Goal: Task Accomplishment & Management: Manage account settings

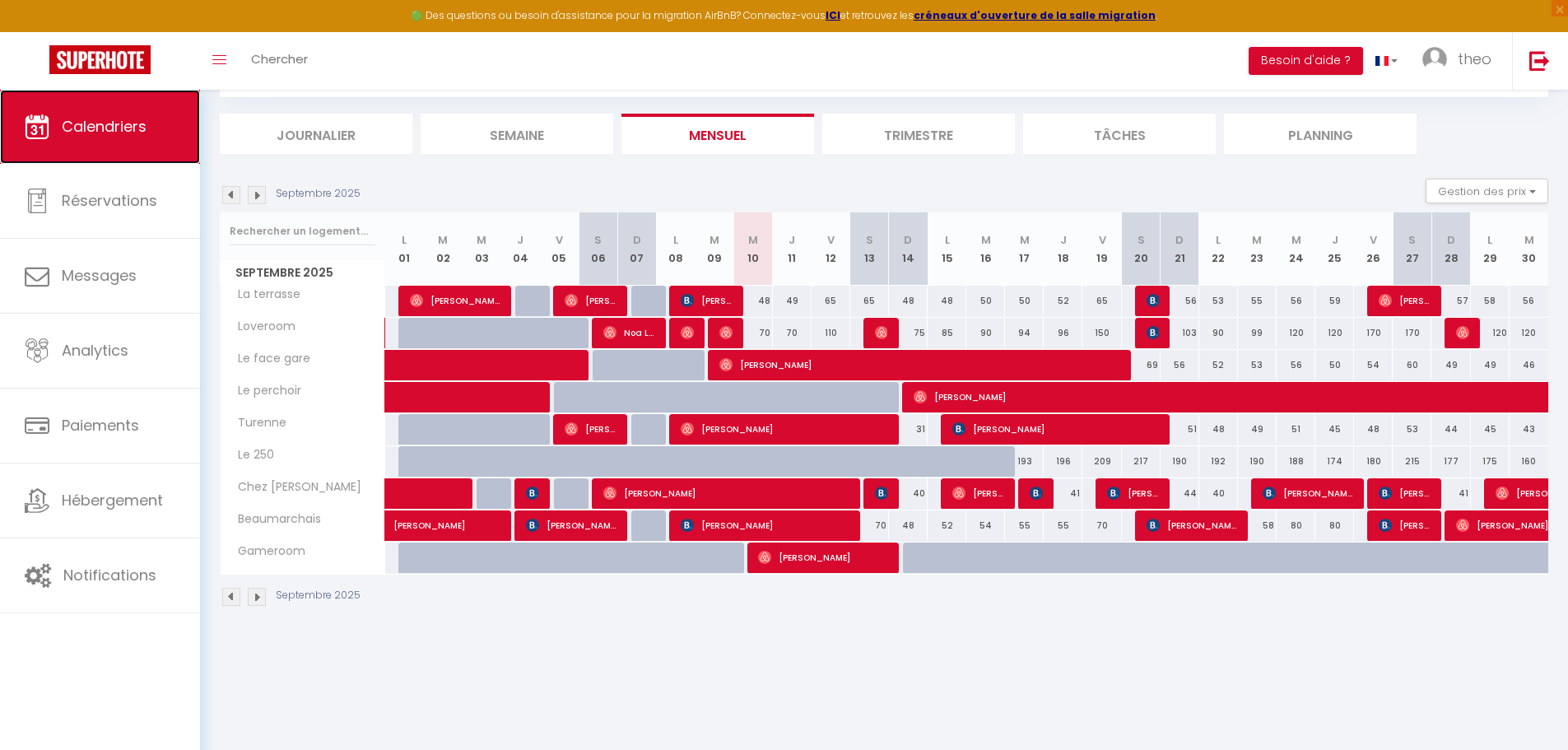
click at [116, 134] on span "Calendriers" at bounding box center [103, 127] width 85 height 20
click at [1567, 8] on span "×" at bounding box center [1560, 8] width 17 height 17
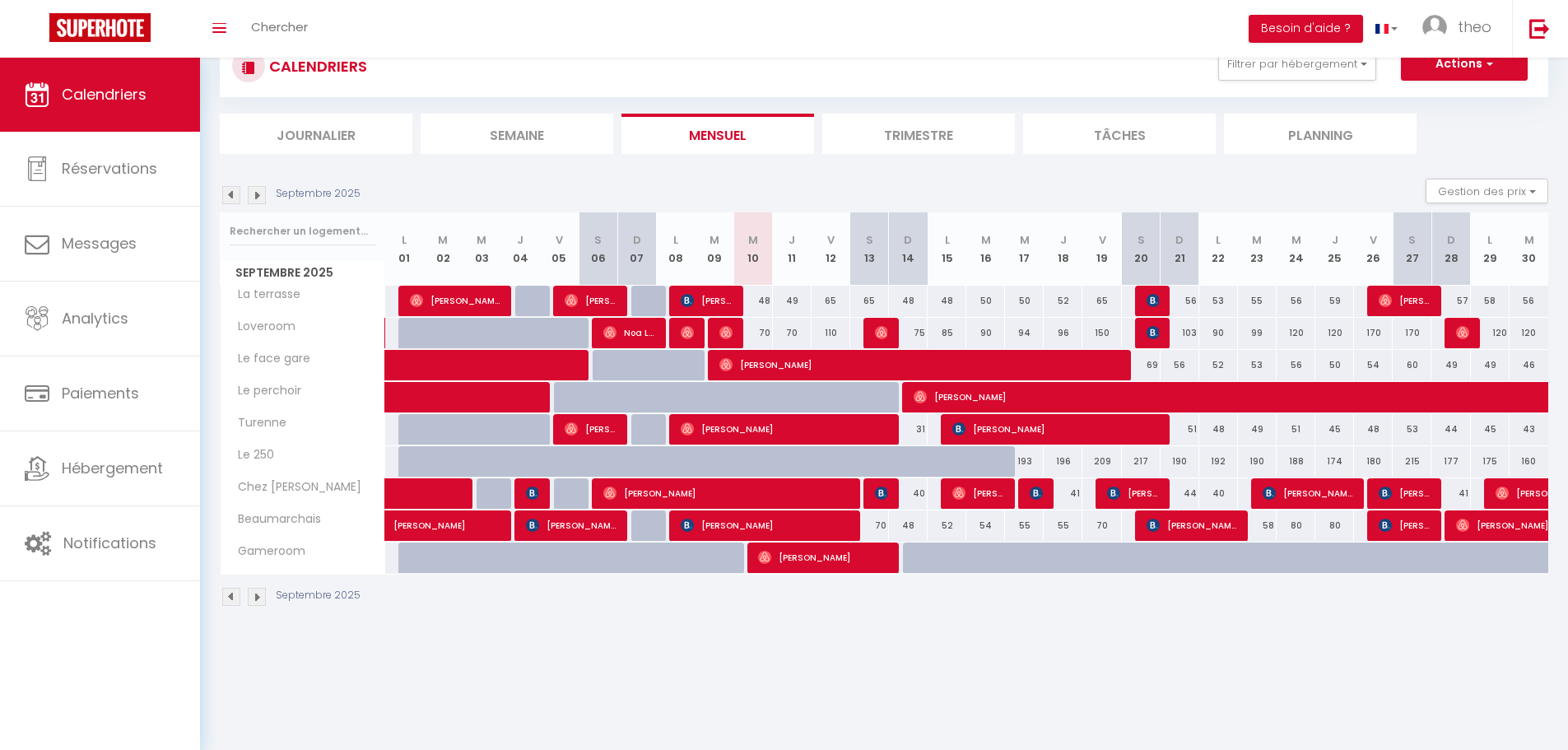
scroll to position [58, 0]
click at [1440, 34] on img at bounding box center [1434, 27] width 25 height 25
click at [1430, 107] on link "Équipe" at bounding box center [1445, 112] width 122 height 28
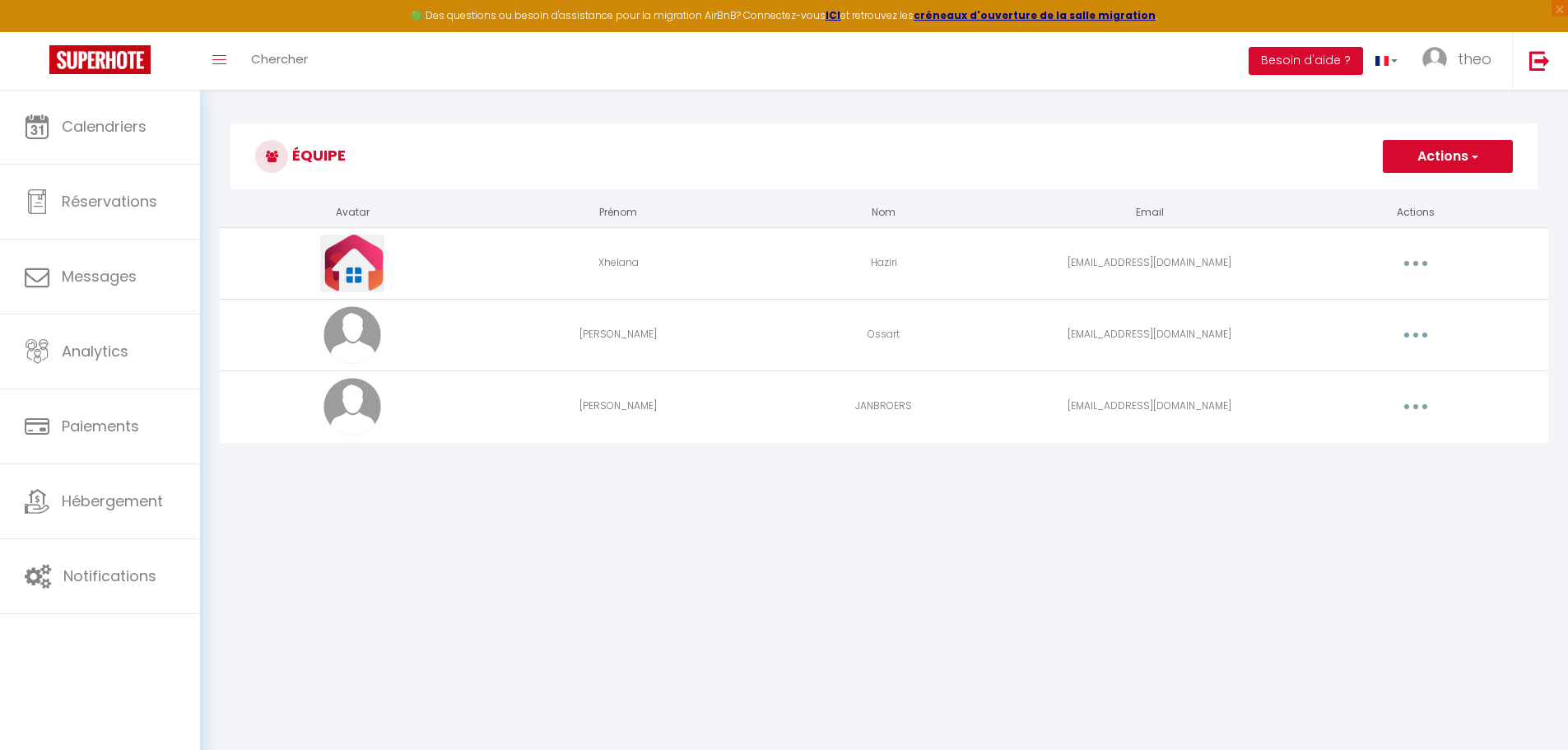
click at [1408, 260] on button "button" at bounding box center [1414, 264] width 46 height 26
click at [1375, 290] on link "Editer" at bounding box center [1372, 301] width 122 height 28
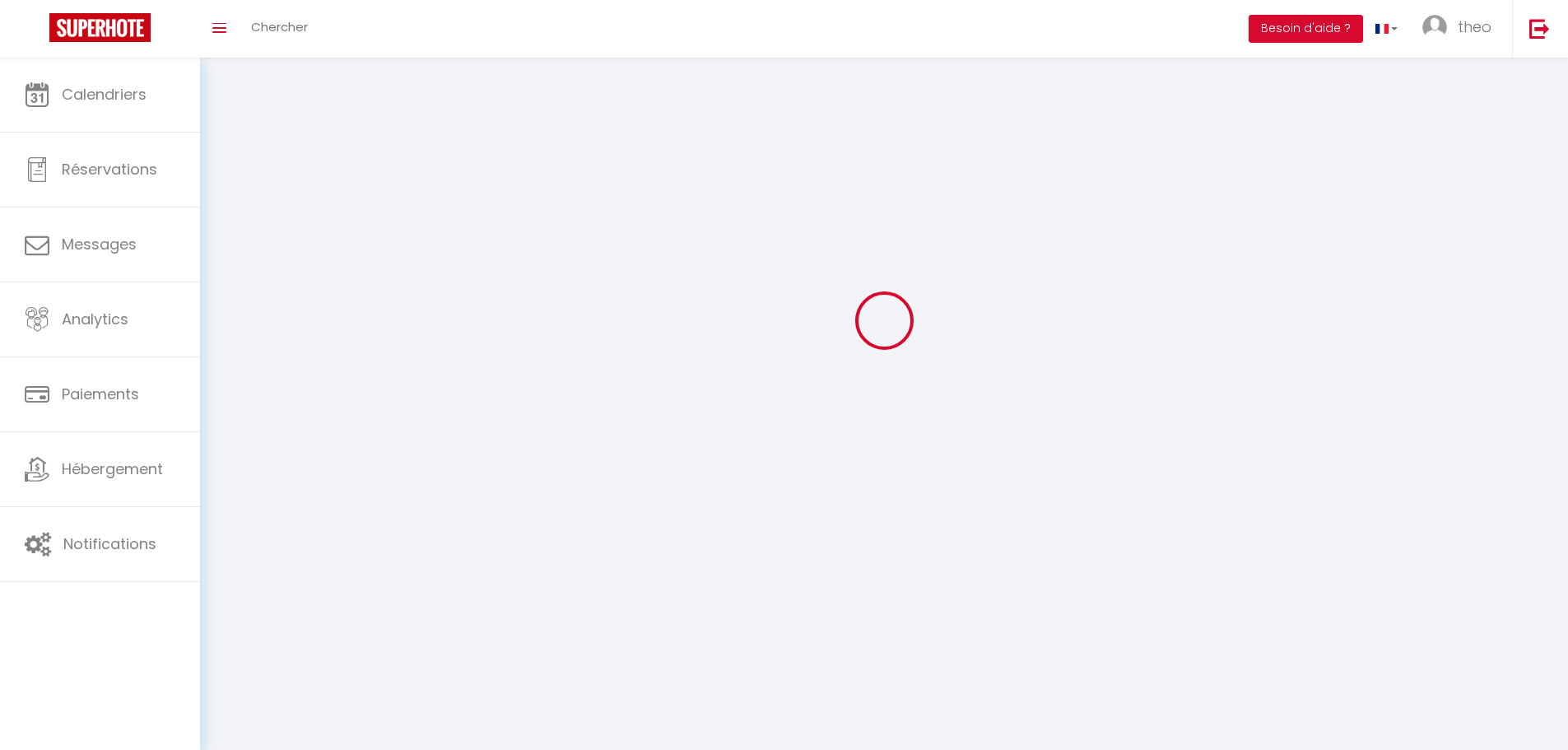
type input "Xhelana"
type input "Haziri"
type input "xhelanahaziria1@gmail.com"
type textarea "https://app.superhote.com/#/connect/p1aX3QlZGK"
checkbox input "true"
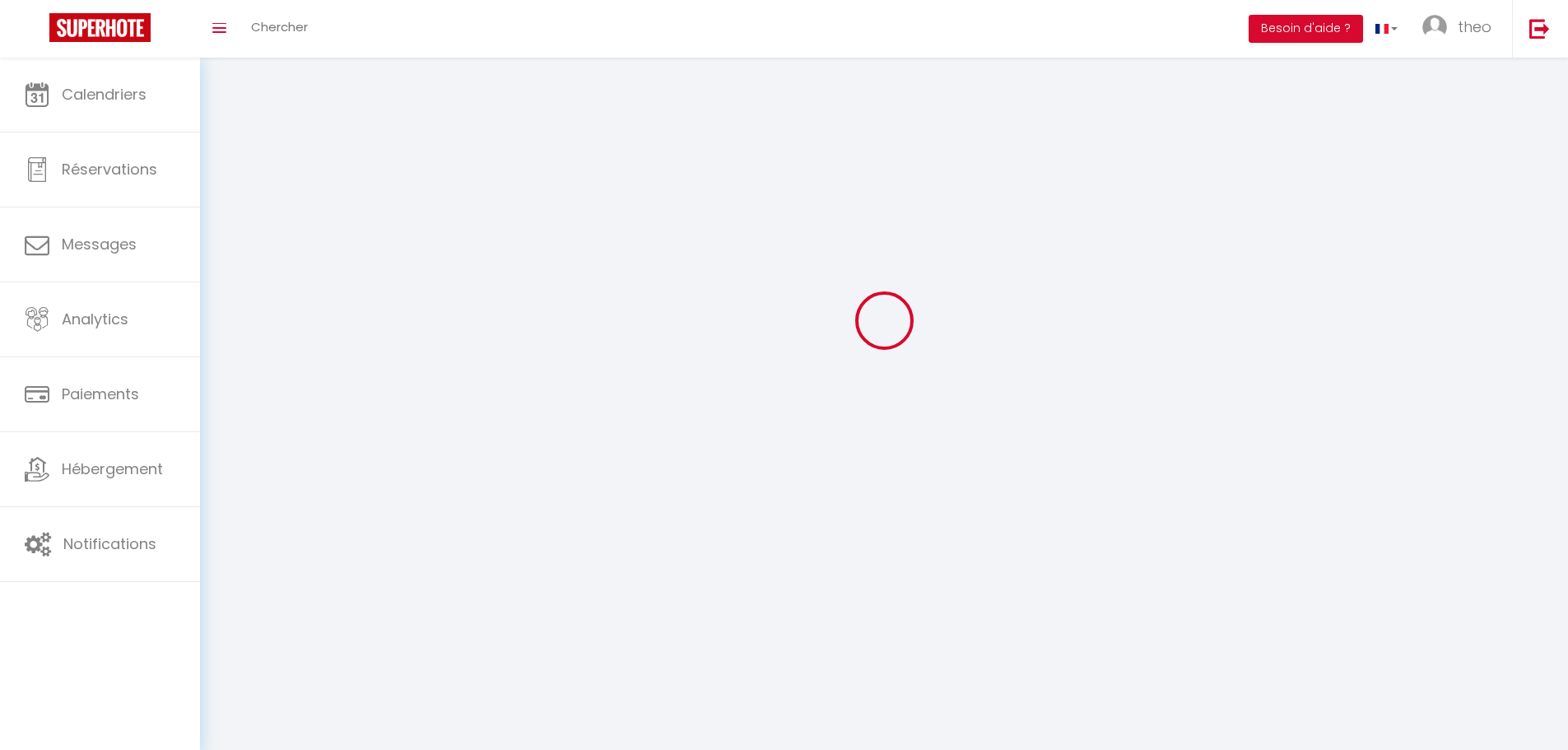
checkbox input "false"
checkbox input "true"
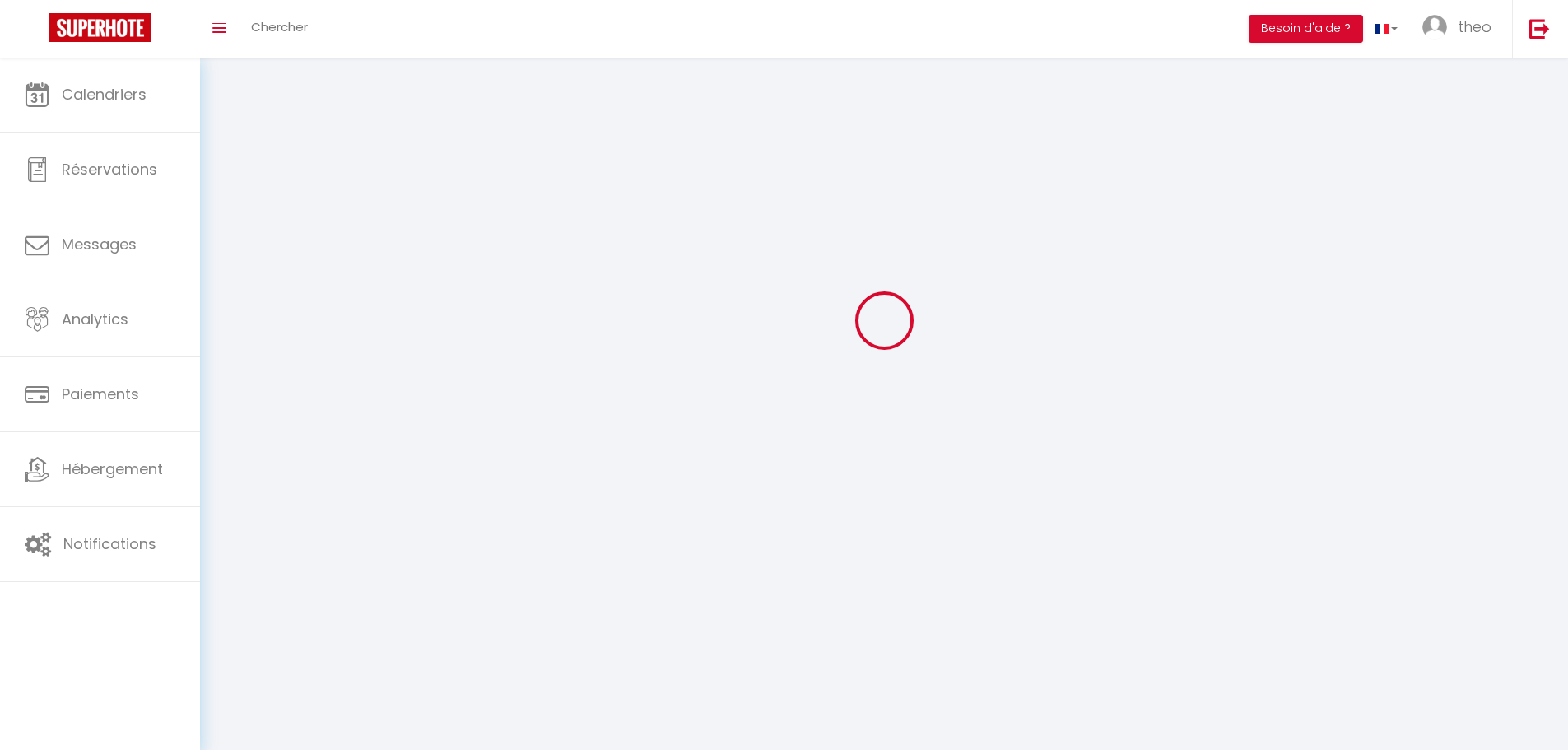
checkbox input "true"
checkbox input "false"
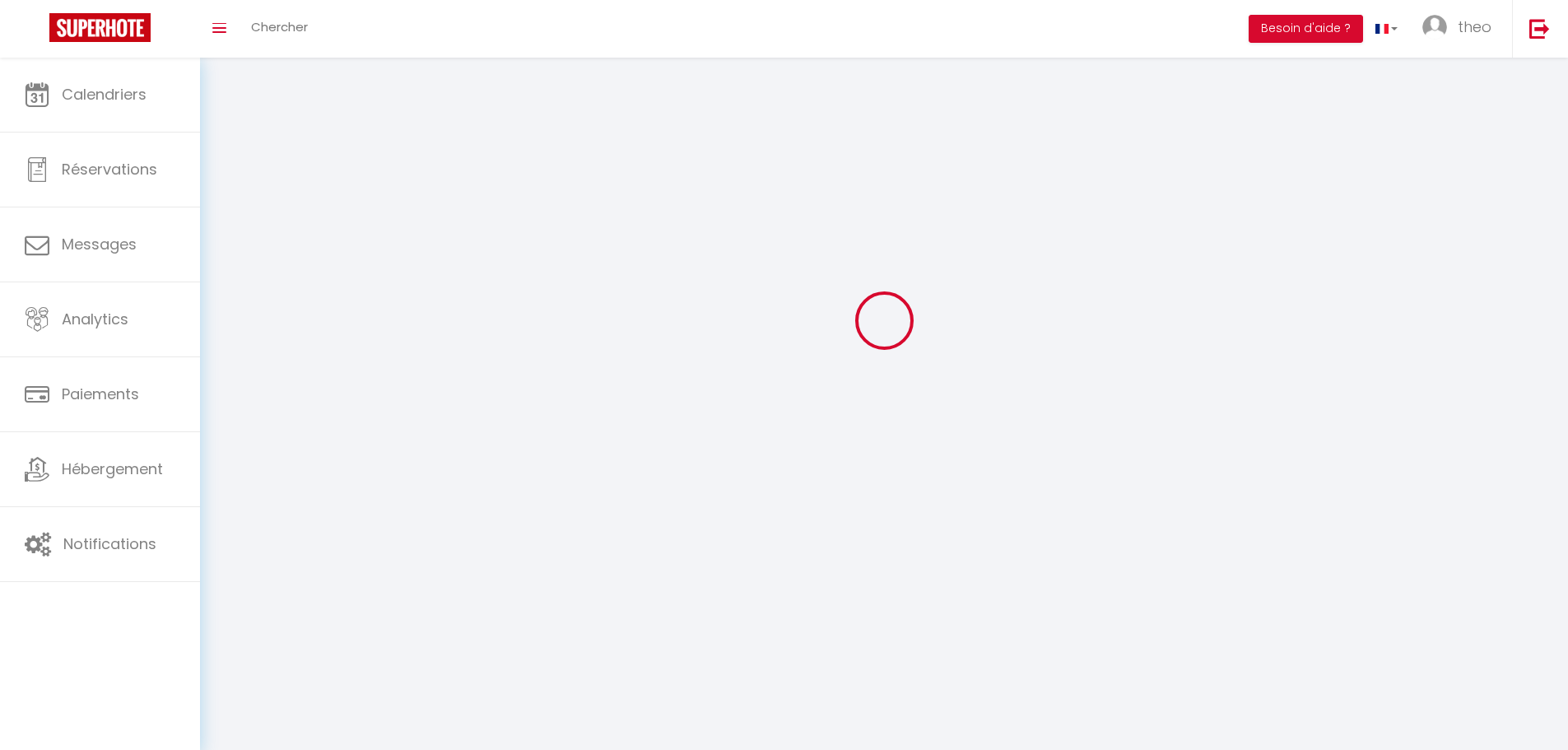
checkbox input "false"
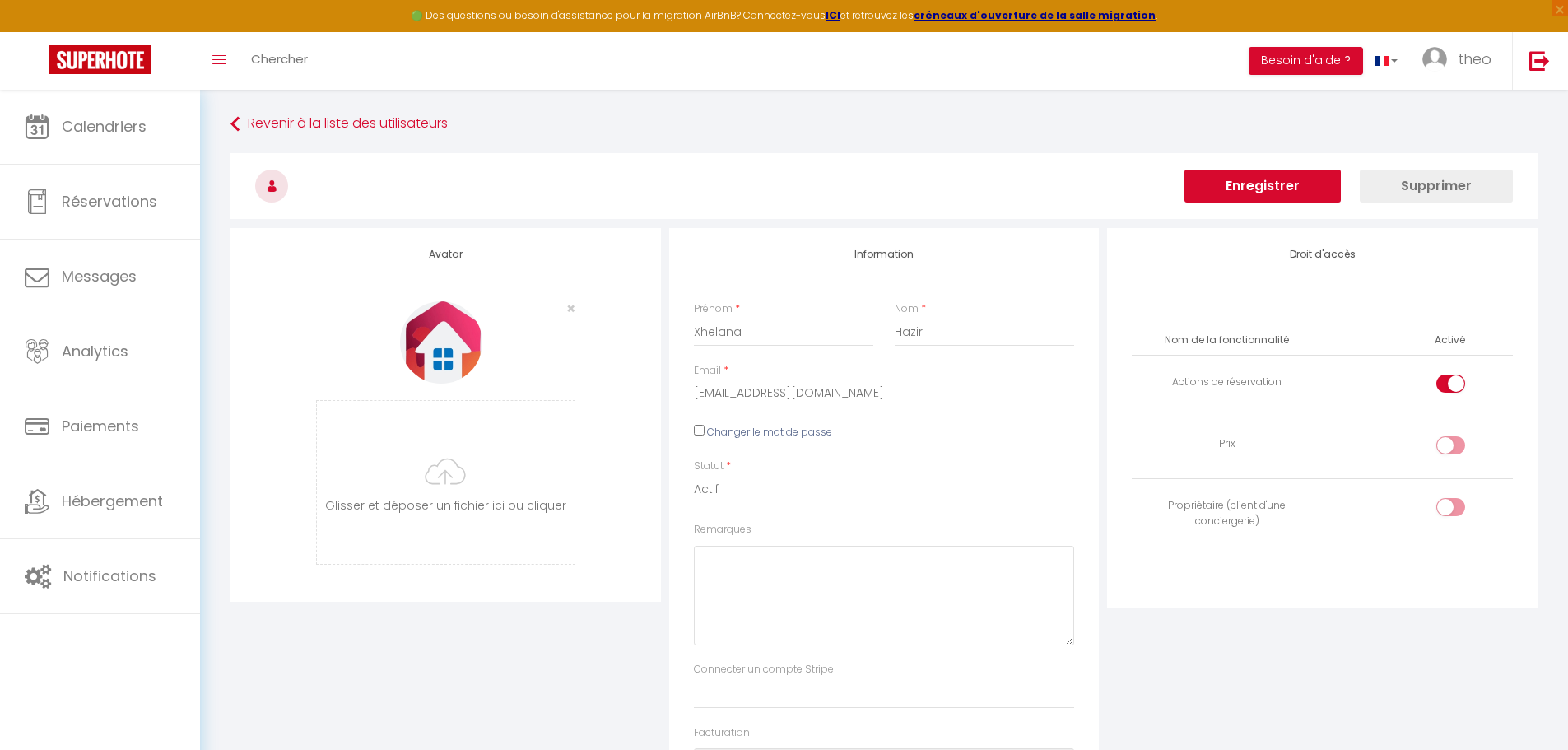
click at [1313, 177] on button "Enregistrer" at bounding box center [1263, 185] width 156 height 33
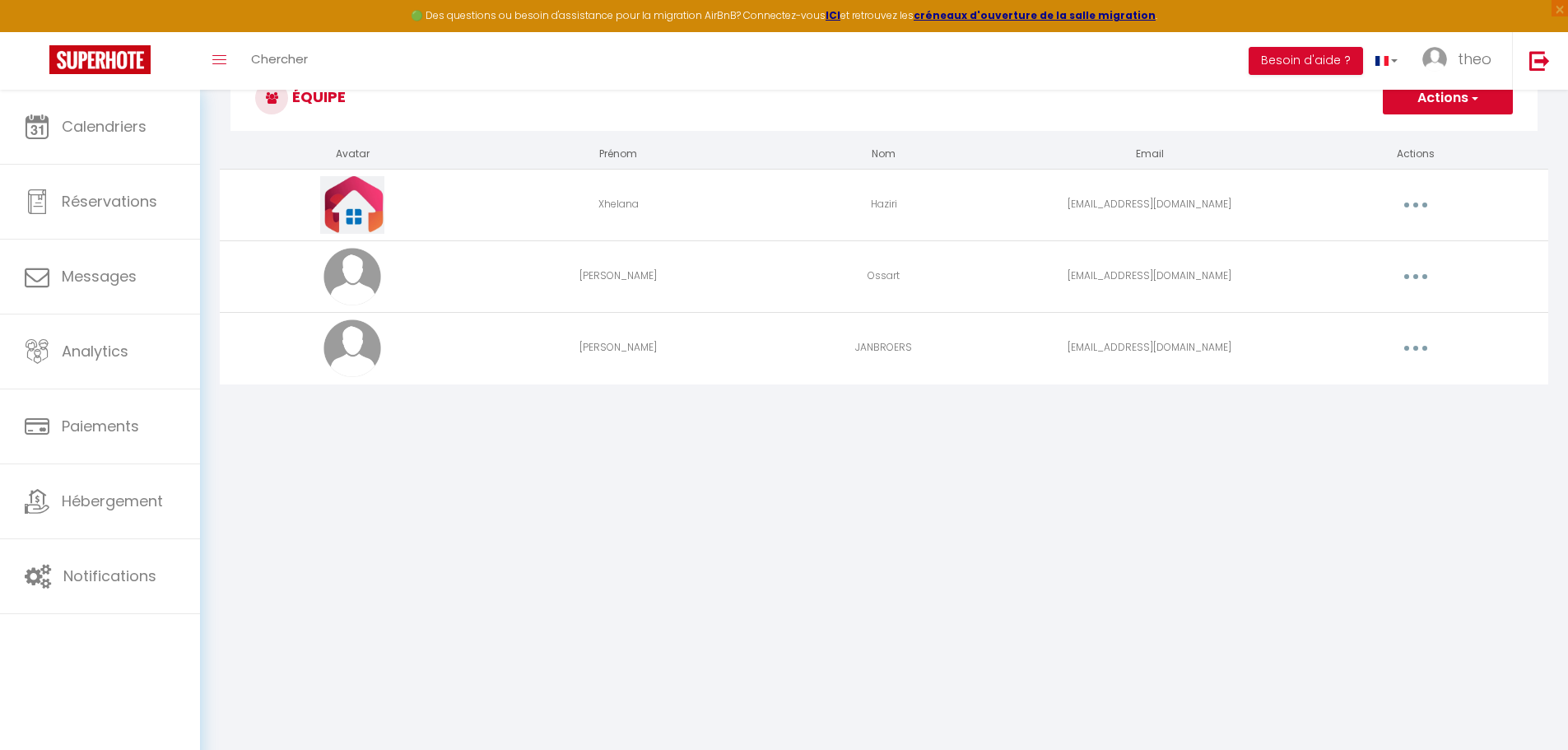
scroll to position [89, 0]
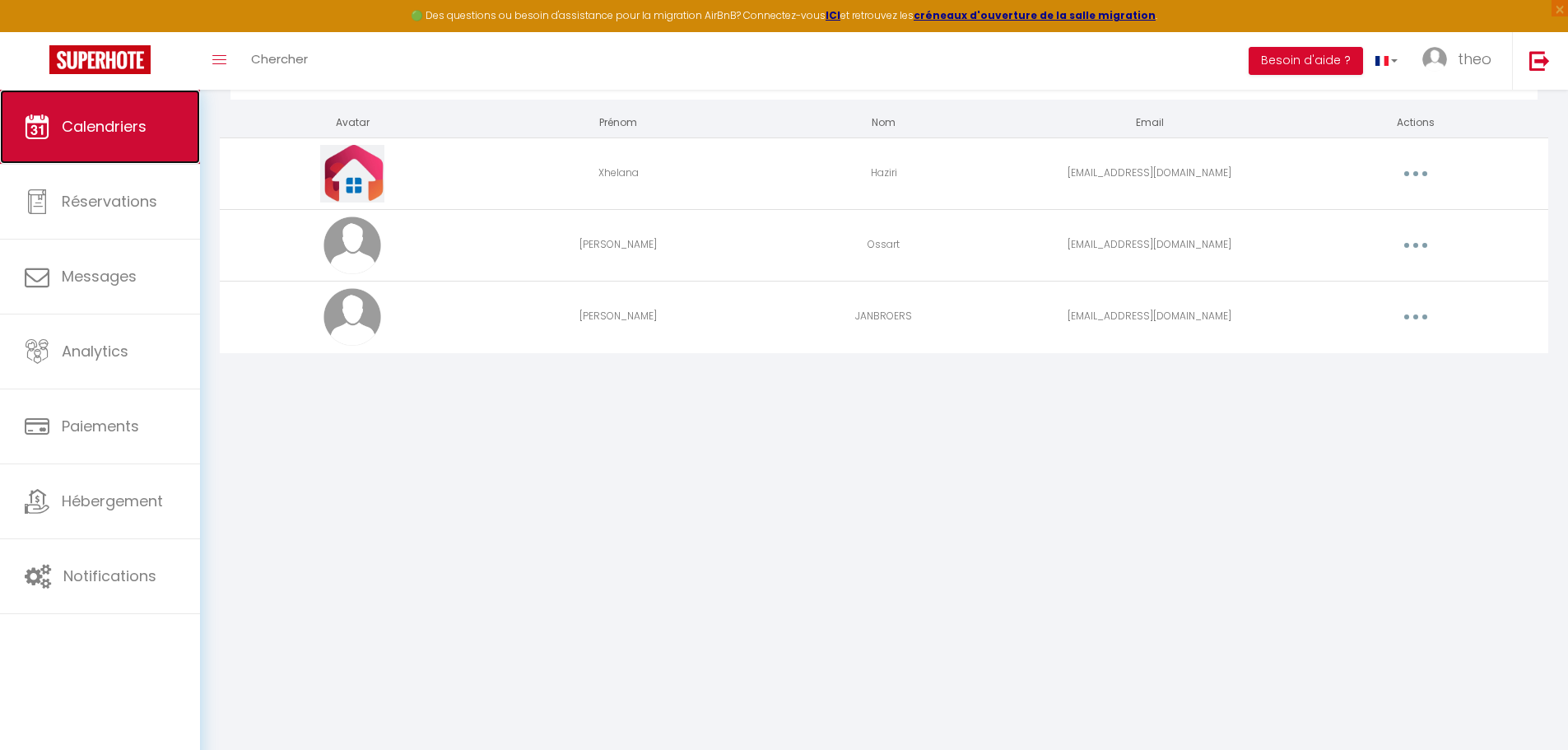
click at [186, 122] on link "Calendriers" at bounding box center [100, 127] width 200 height 75
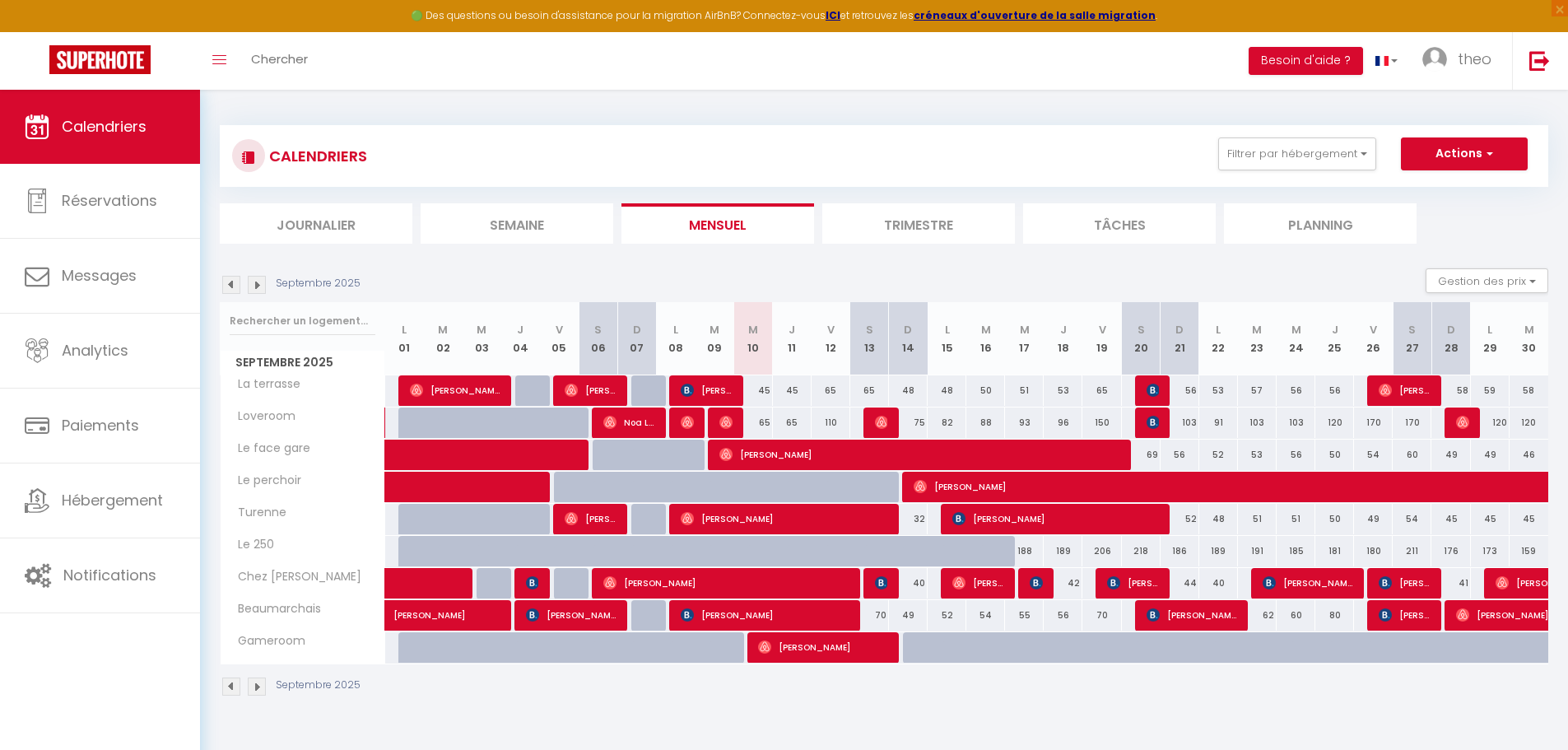
click at [573, 284] on div "Septembre 2025 Gestion des prix Nb Nuits minimum Règles Disponibilité" at bounding box center [884, 285] width 1328 height 34
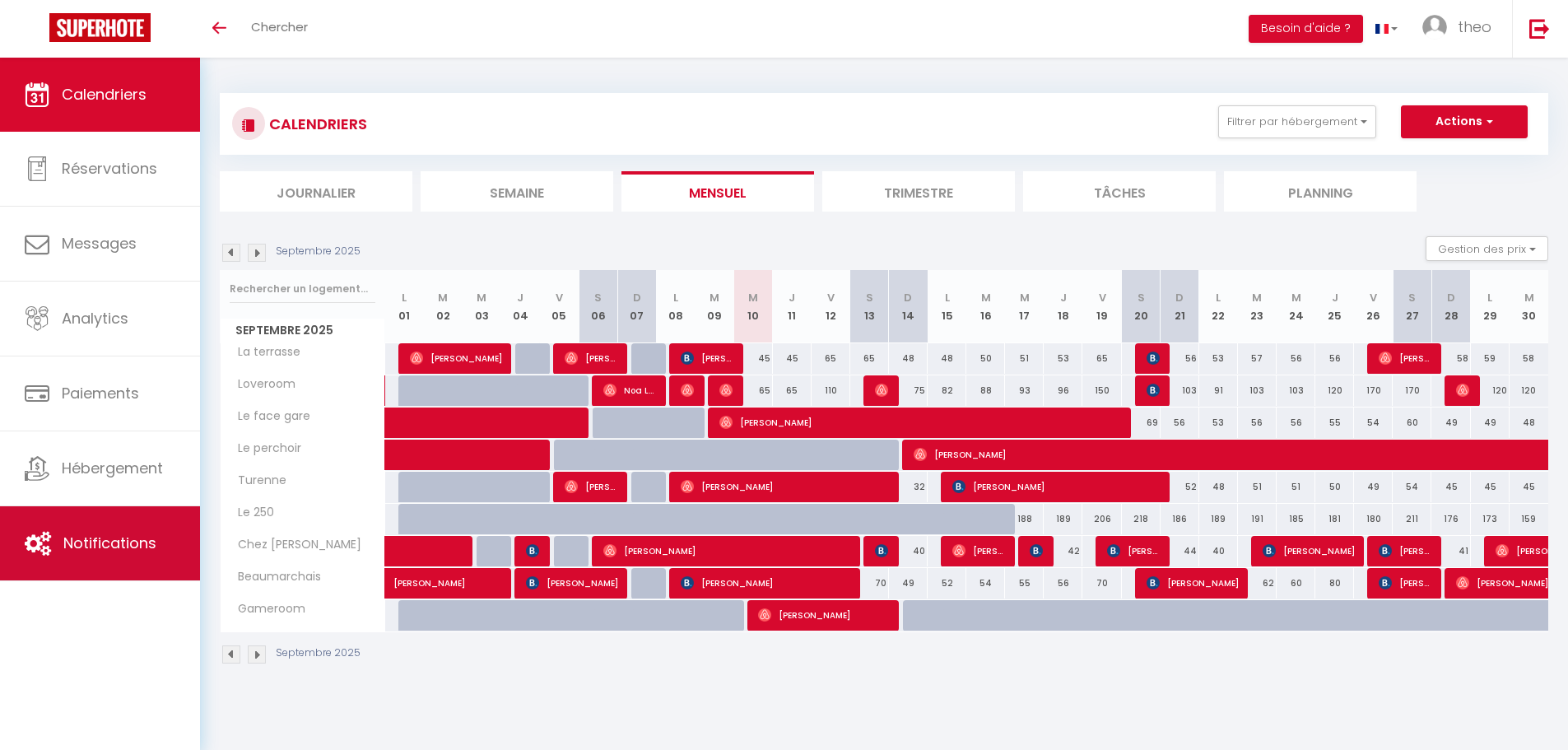
click at [121, 542] on span "Notifications" at bounding box center [110, 543] width 93 height 20
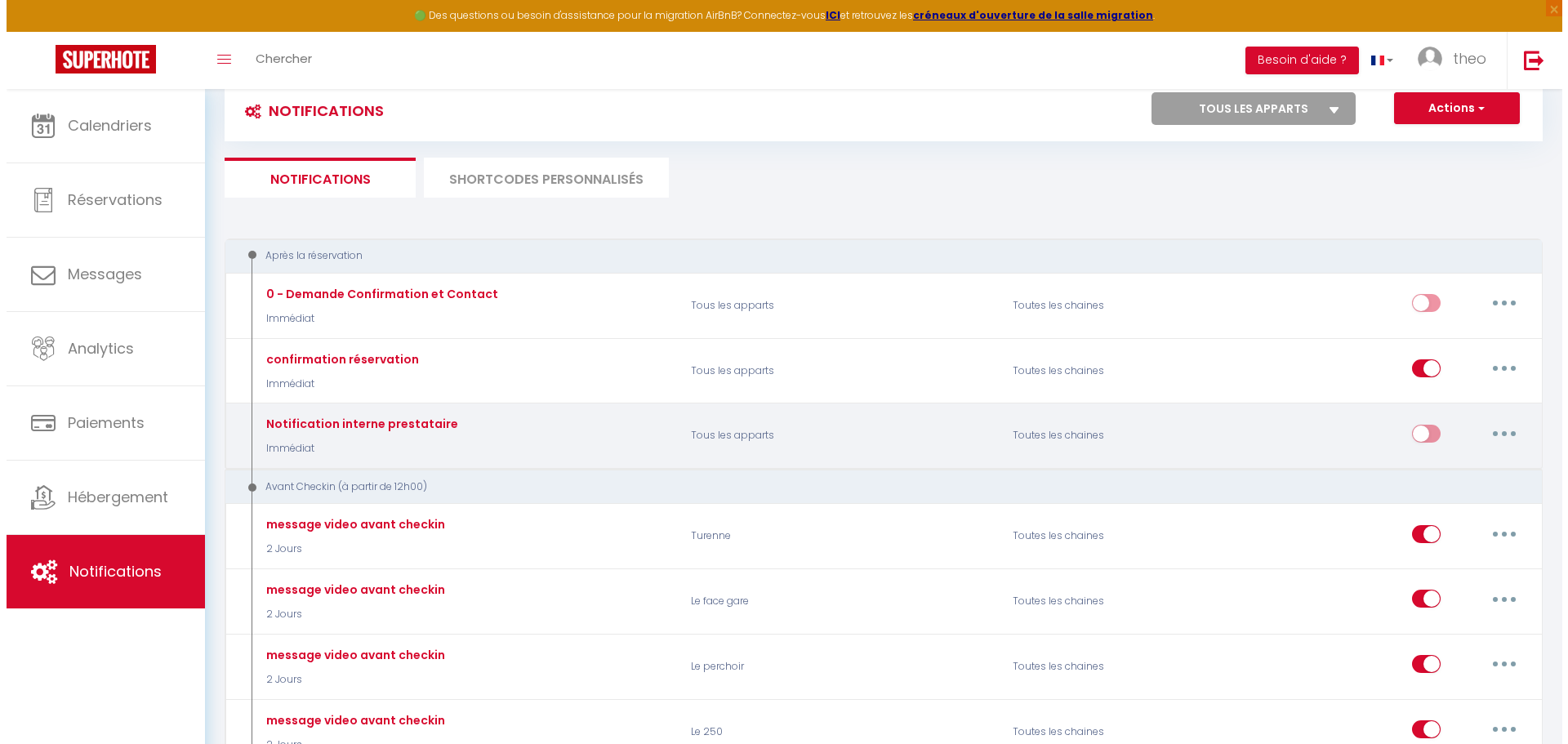
scroll to position [51, 0]
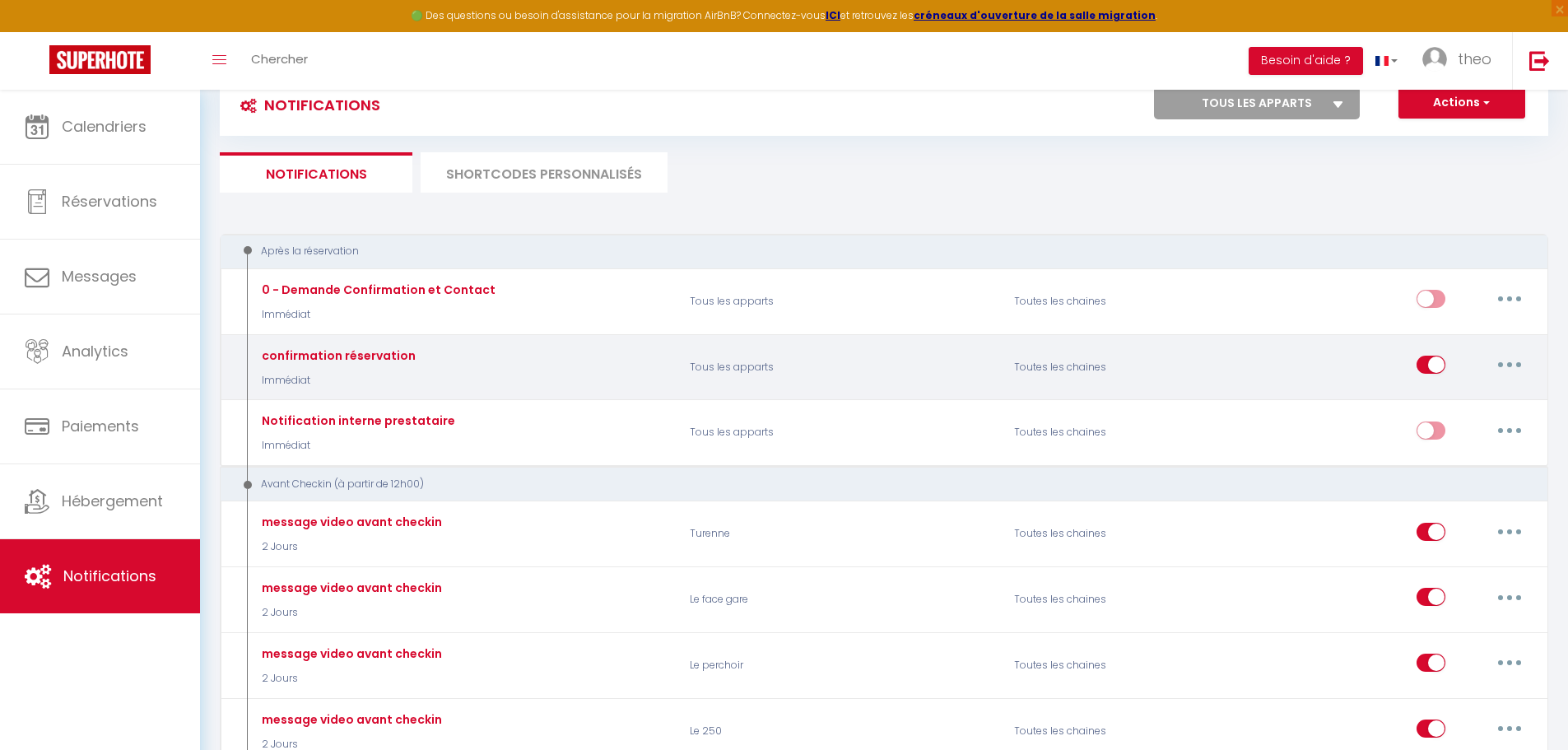
click at [1522, 363] on button "button" at bounding box center [1508, 364] width 46 height 26
click at [1436, 409] on link "Editer" at bounding box center [1467, 402] width 122 height 28
type input "confirmation réservation"
select select "Immédiat"
select select
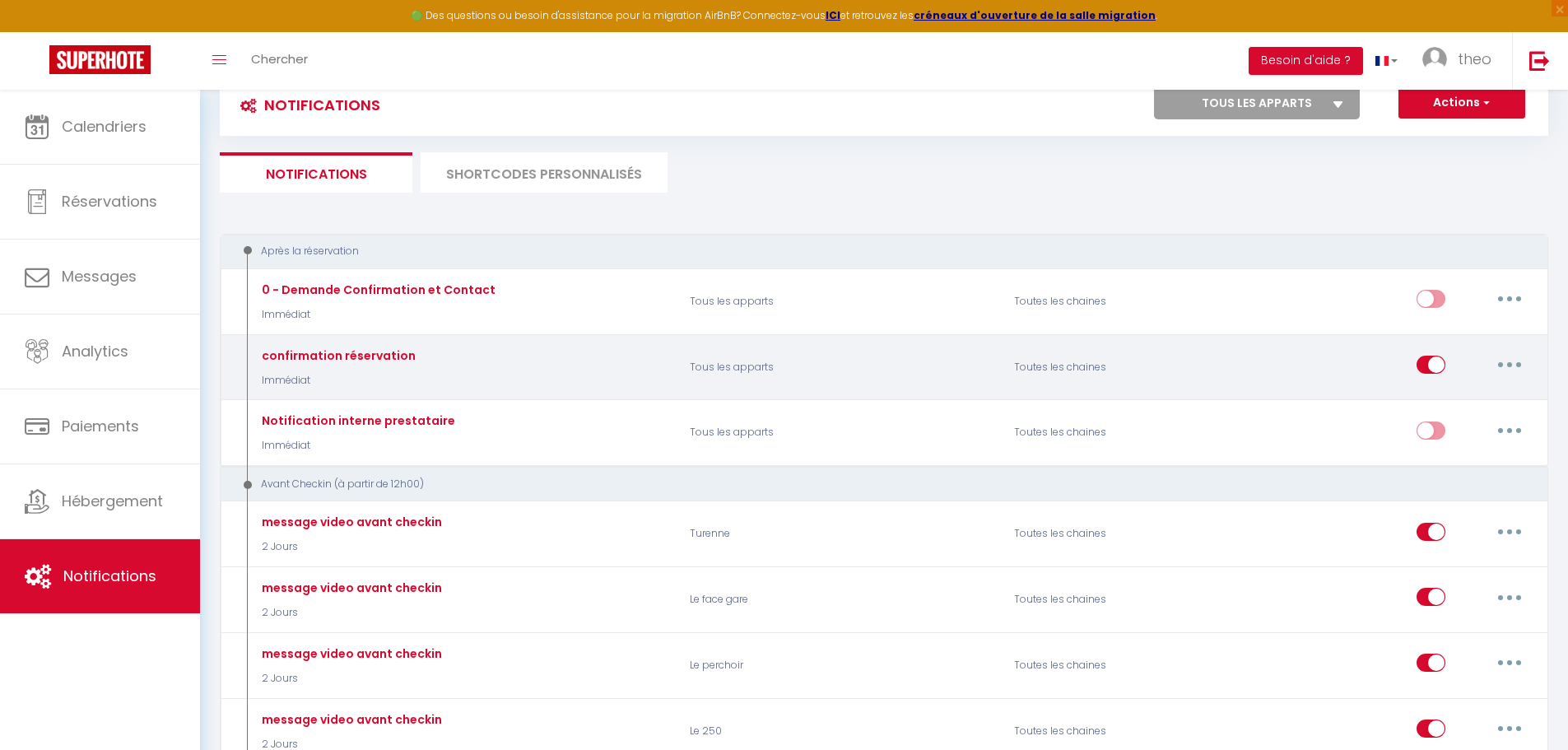
checkbox input "true"
checkbox input "false"
radio input "true"
type input "Confirmation de réservation"
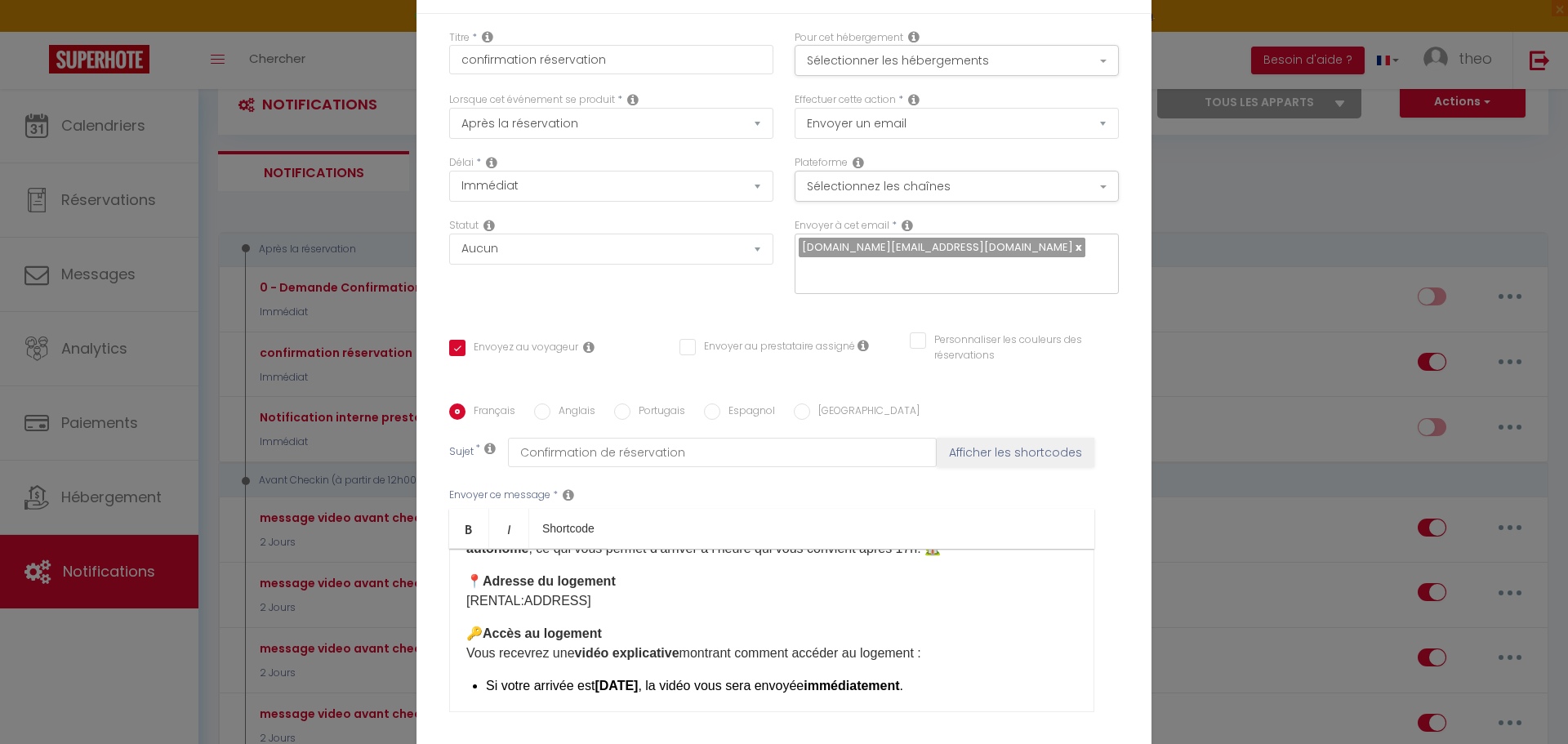
scroll to position [114, 0]
click at [931, 650] on p "🔑 Accès au logement Vous recevrez une vidéo explicative montrant comment accéde…" at bounding box center [772, 641] width 611 height 39
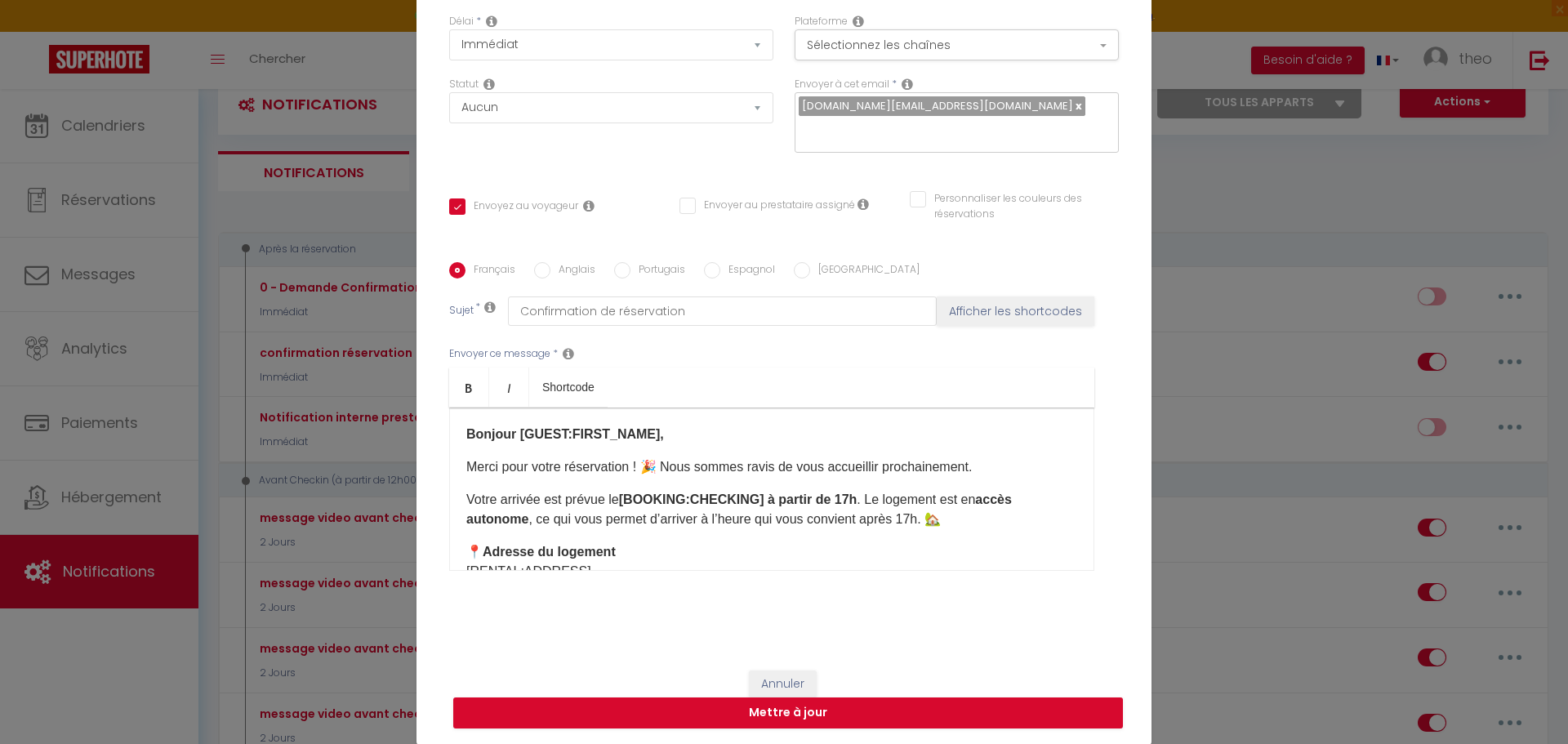
scroll to position [409, 0]
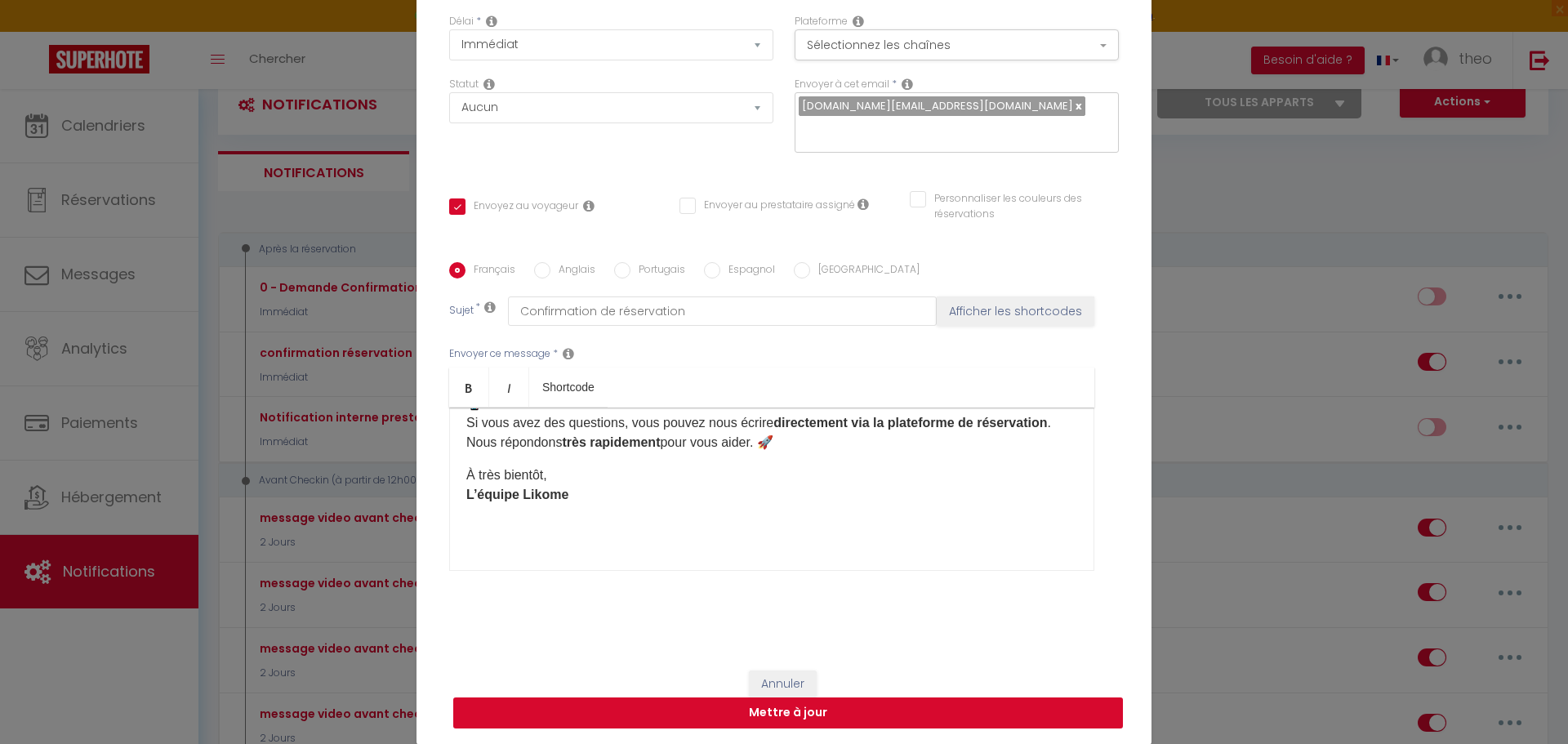
click at [703, 717] on button "Mettre à jour" at bounding box center [788, 714] width 670 height 31
checkbox input "true"
checkbox input "false"
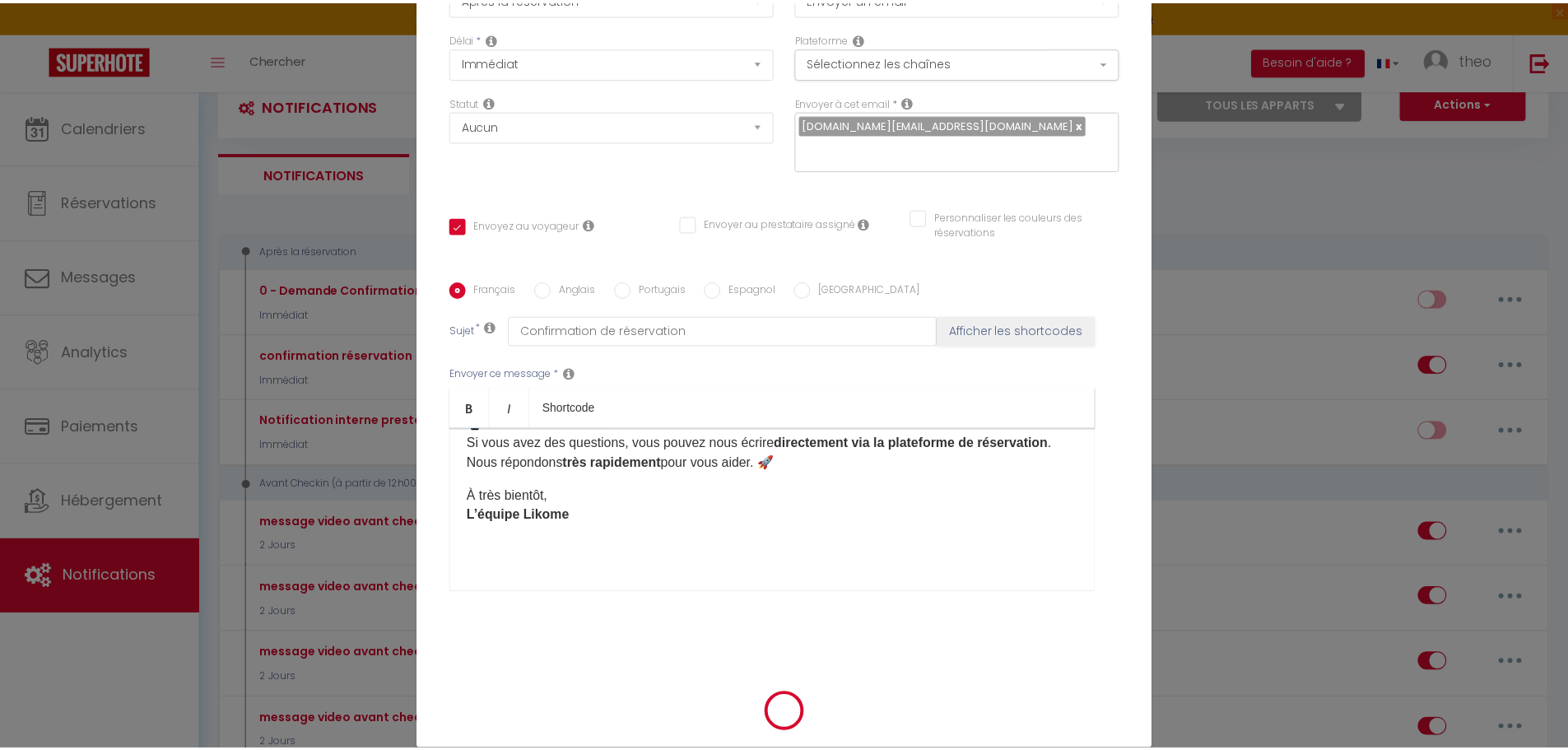
scroll to position [134, 0]
